Goal: Obtain resource: Download file/media

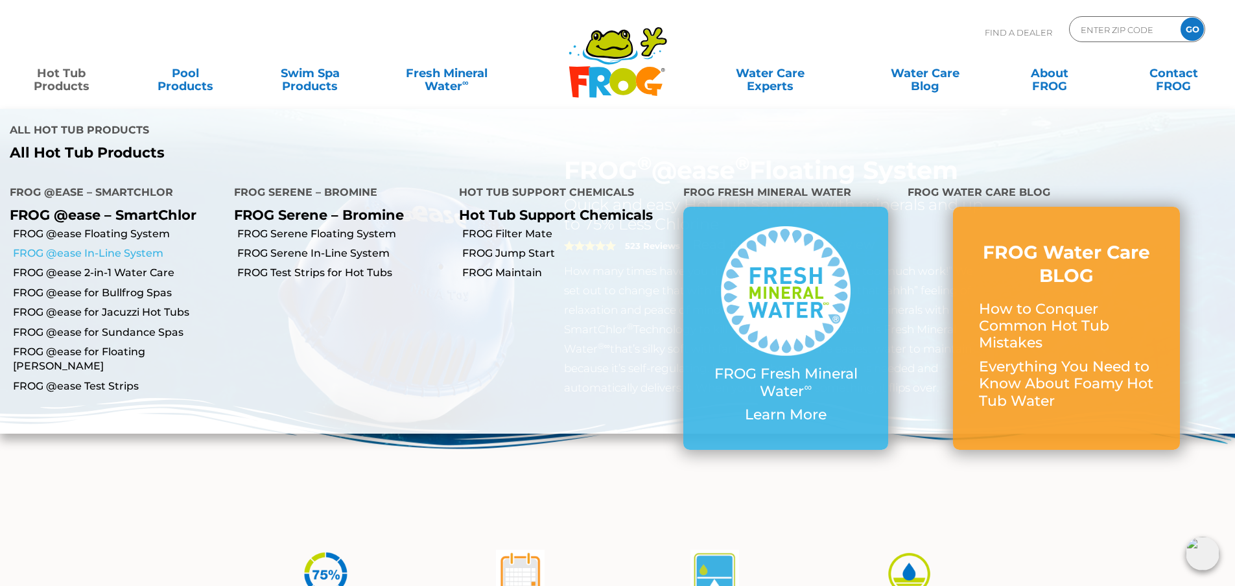
click at [124, 254] on link "FROG @ease In-Line System" at bounding box center [118, 253] width 211 height 14
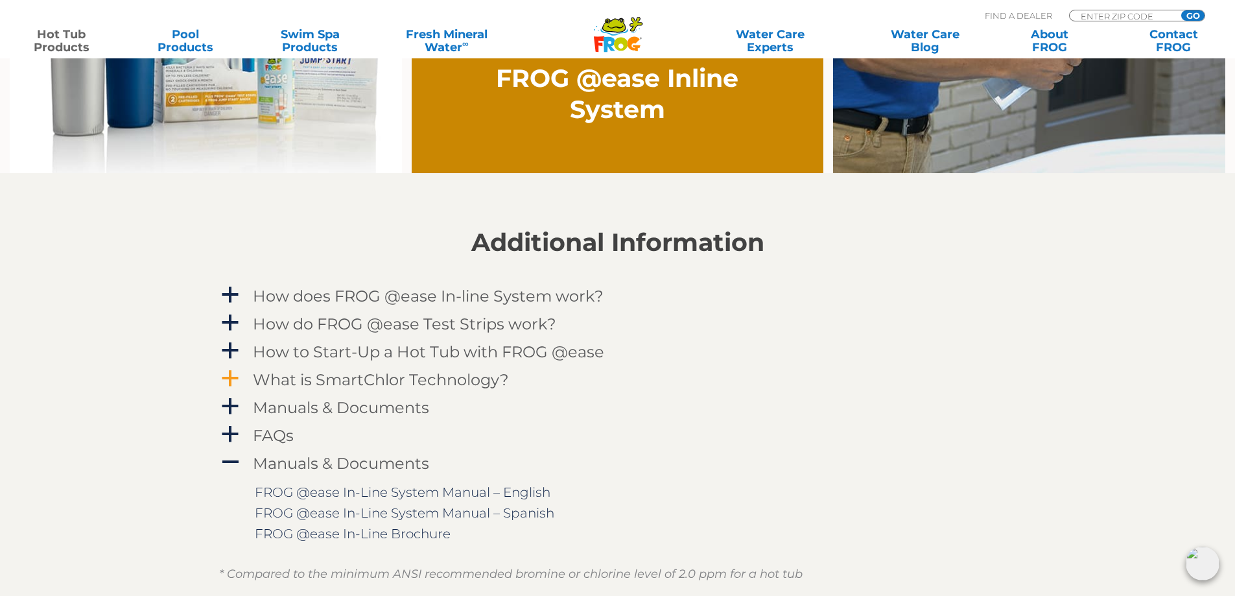
scroll to position [1232, 0]
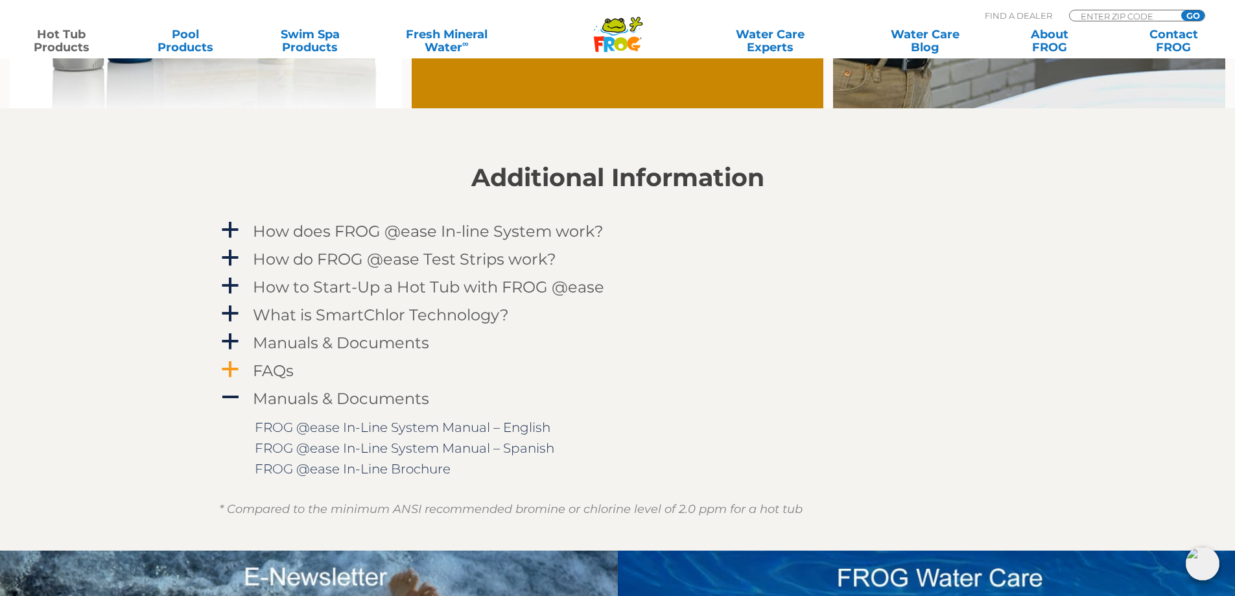
click at [273, 364] on h4 "FAQs" at bounding box center [273, 371] width 41 height 18
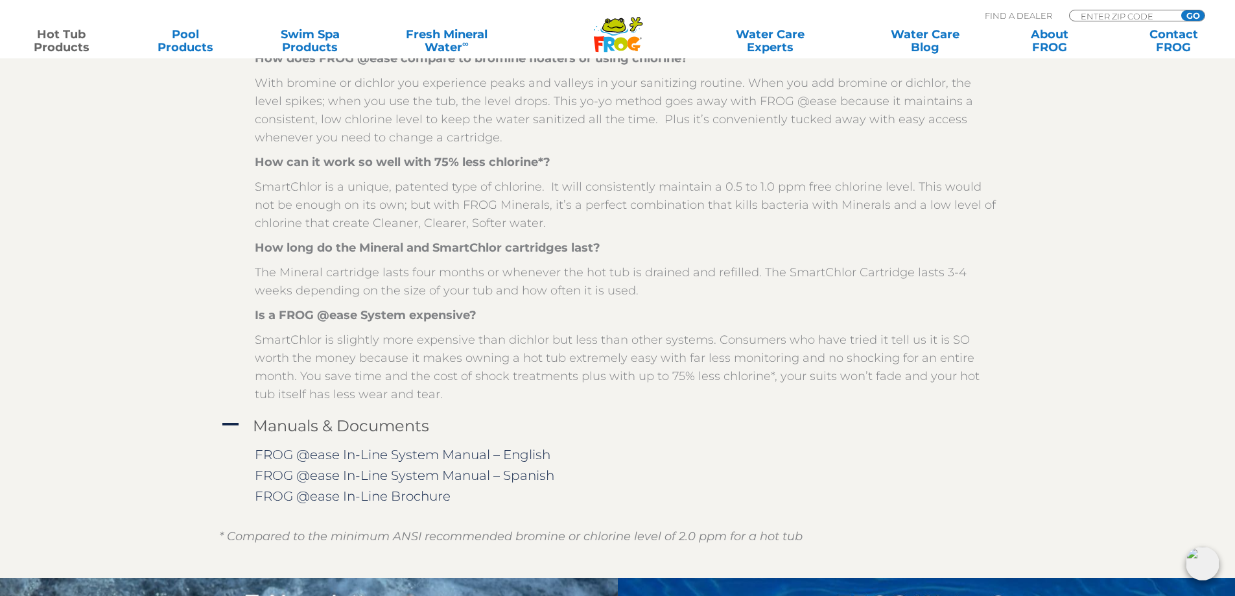
scroll to position [1685, 0]
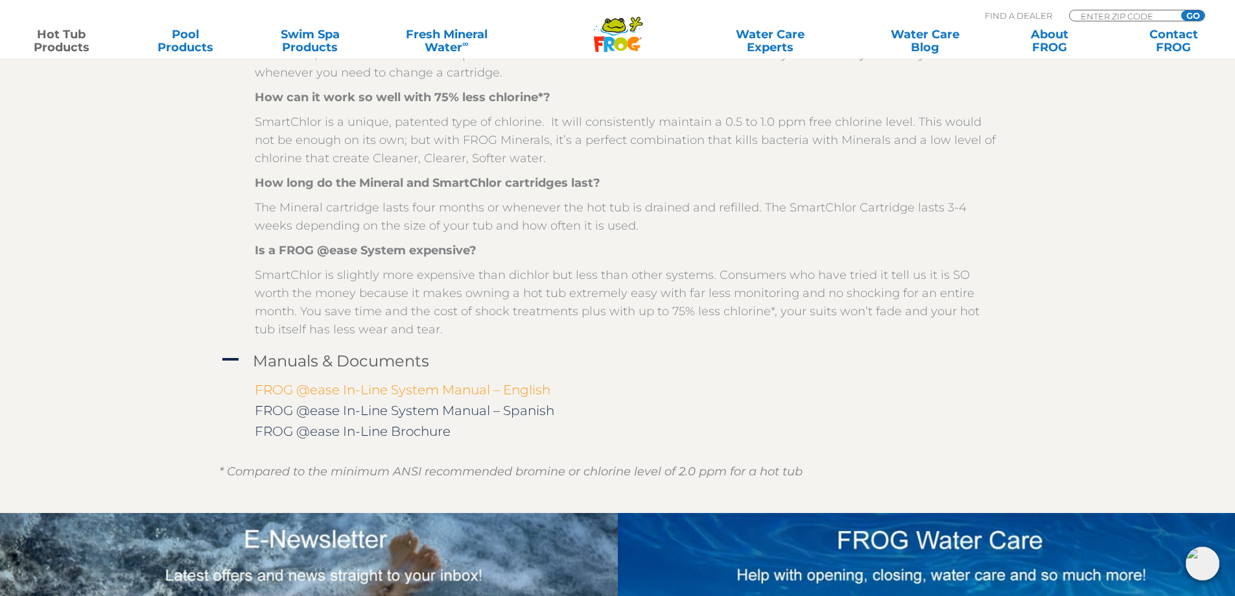
click at [441, 390] on link "FROG @ease In-Line System Manual – English" at bounding box center [403, 390] width 296 height 16
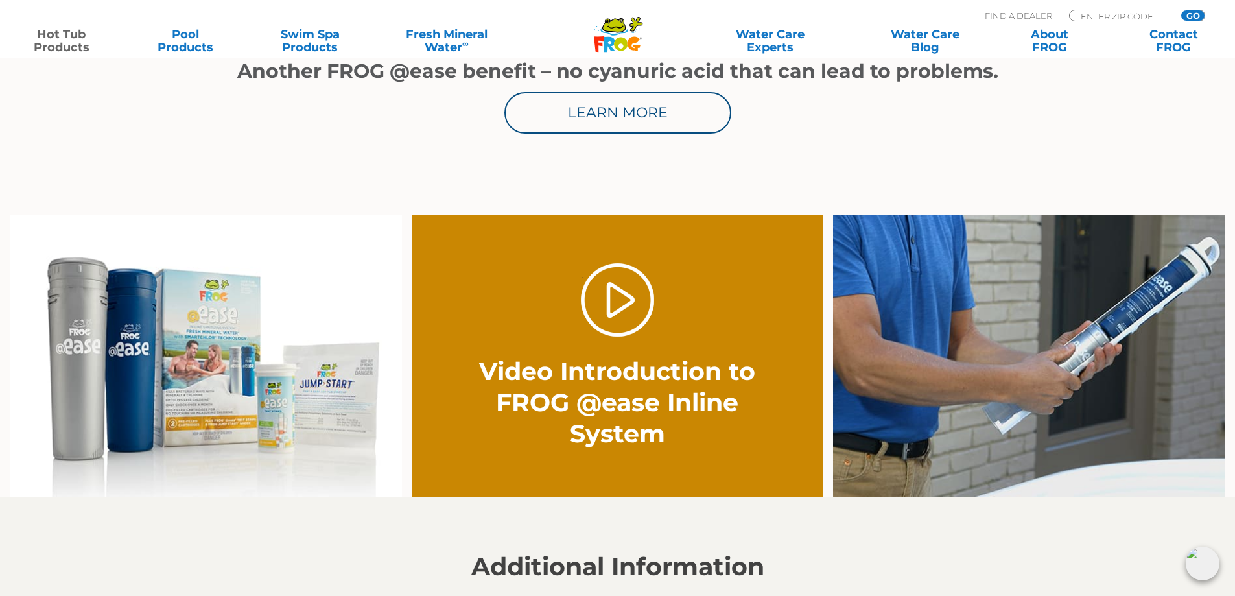
scroll to position [583, 0]
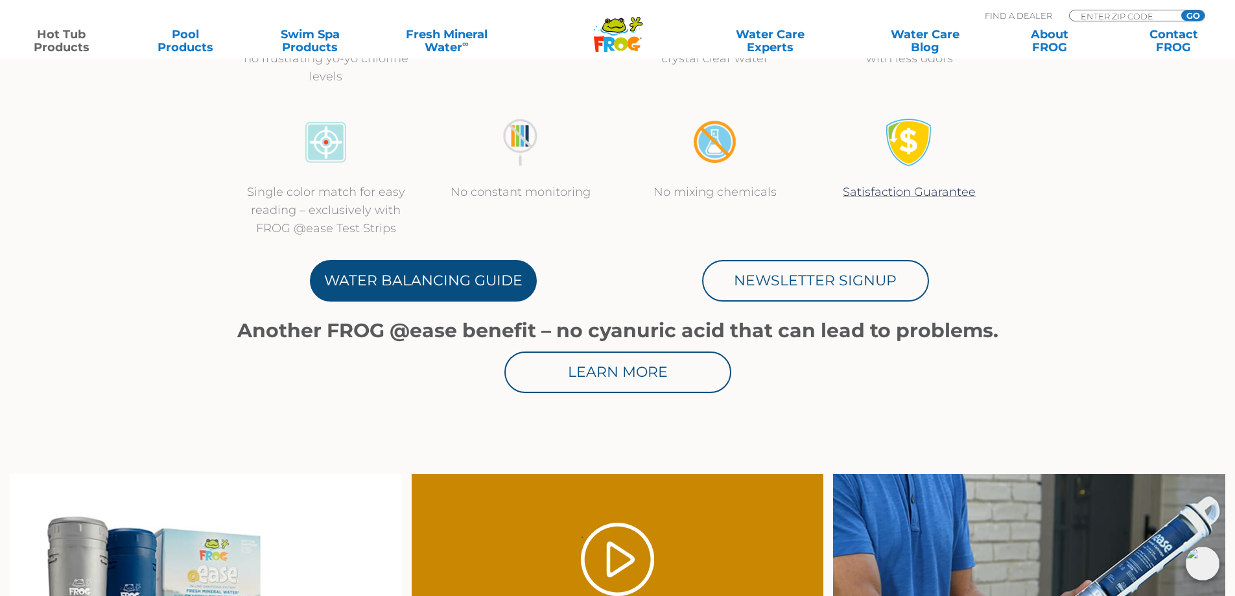
click at [457, 280] on link "Water Balancing Guide" at bounding box center [423, 280] width 227 height 41
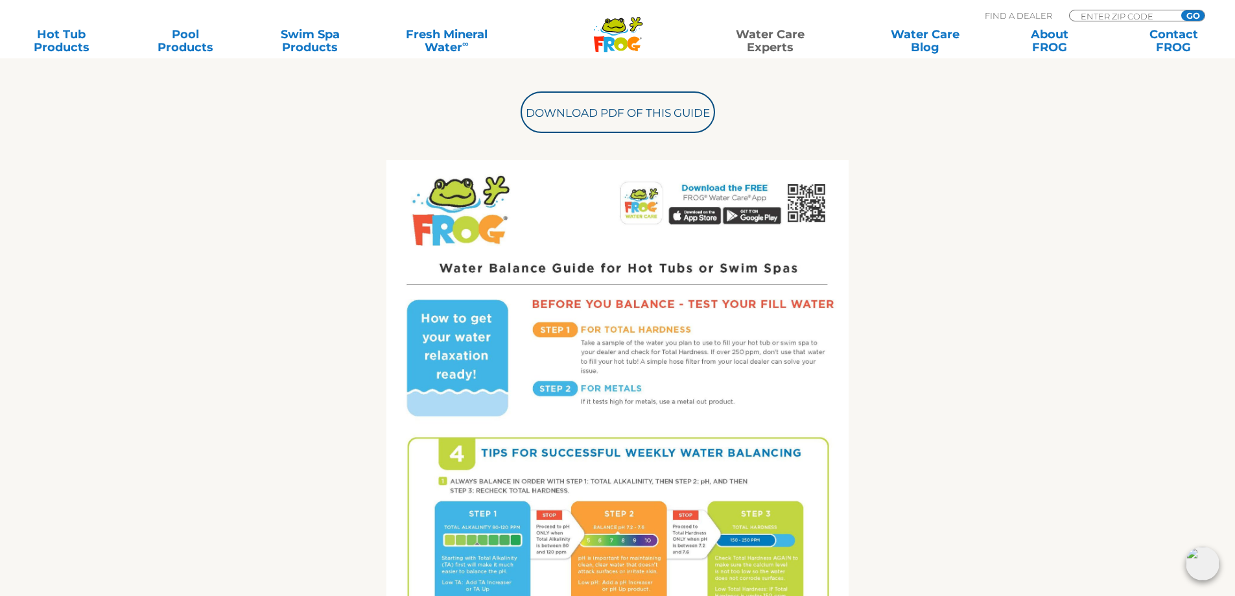
scroll to position [487, 0]
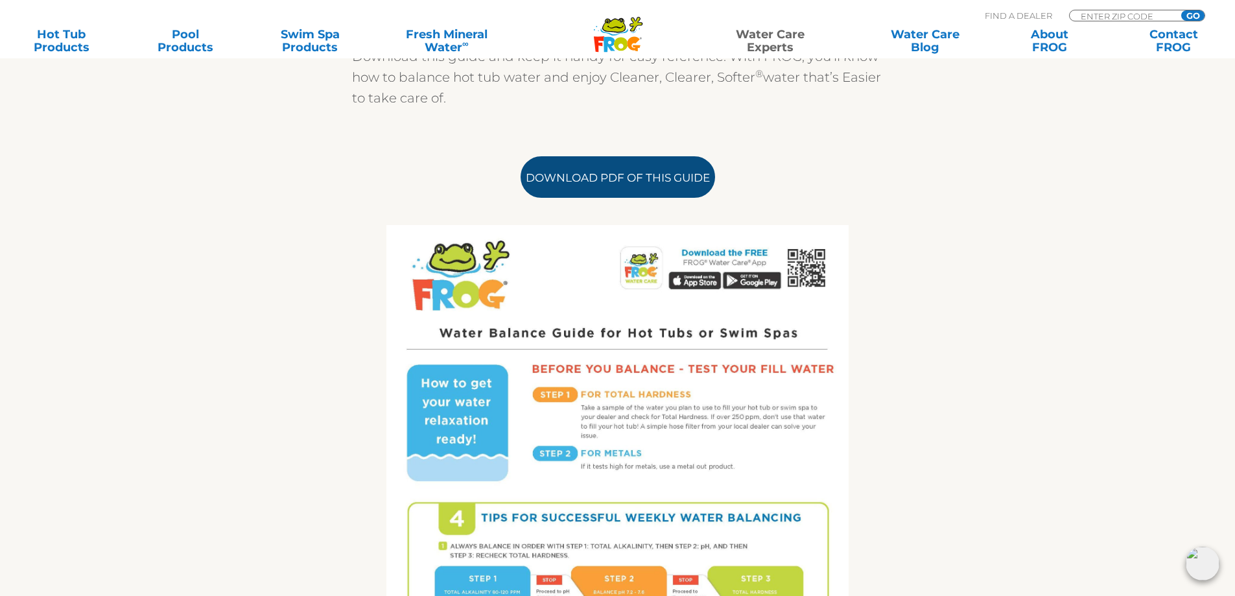
click at [603, 187] on link "Download PDF of this Guide" at bounding box center [617, 176] width 194 height 41
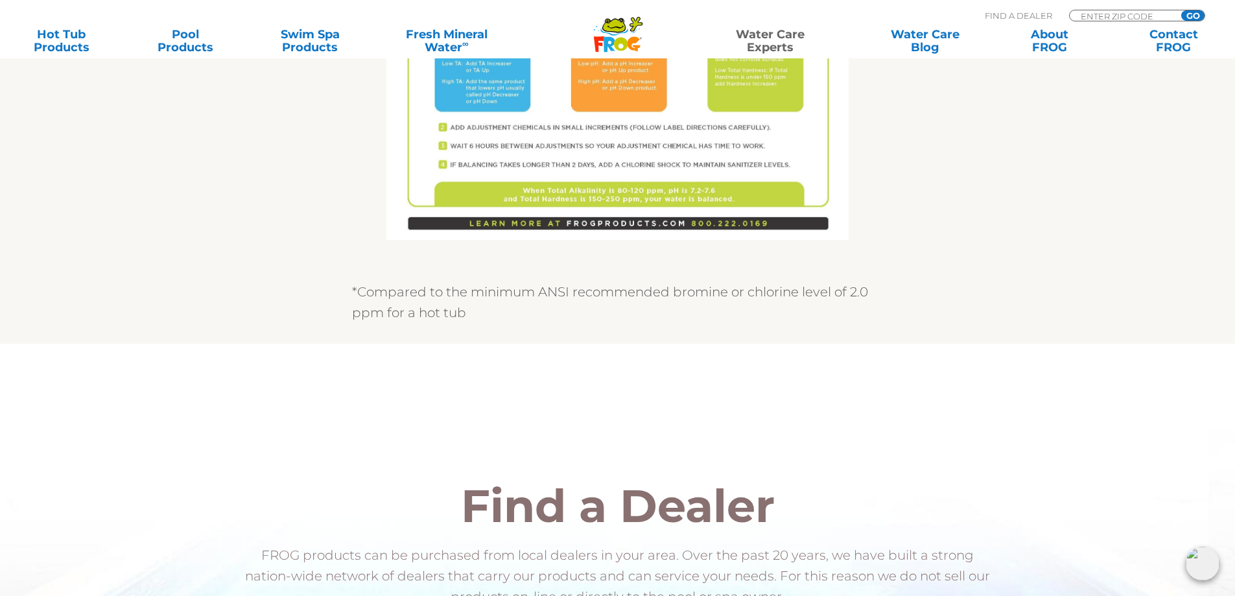
scroll to position [812, 0]
